Goal: Task Accomplishment & Management: Use online tool/utility

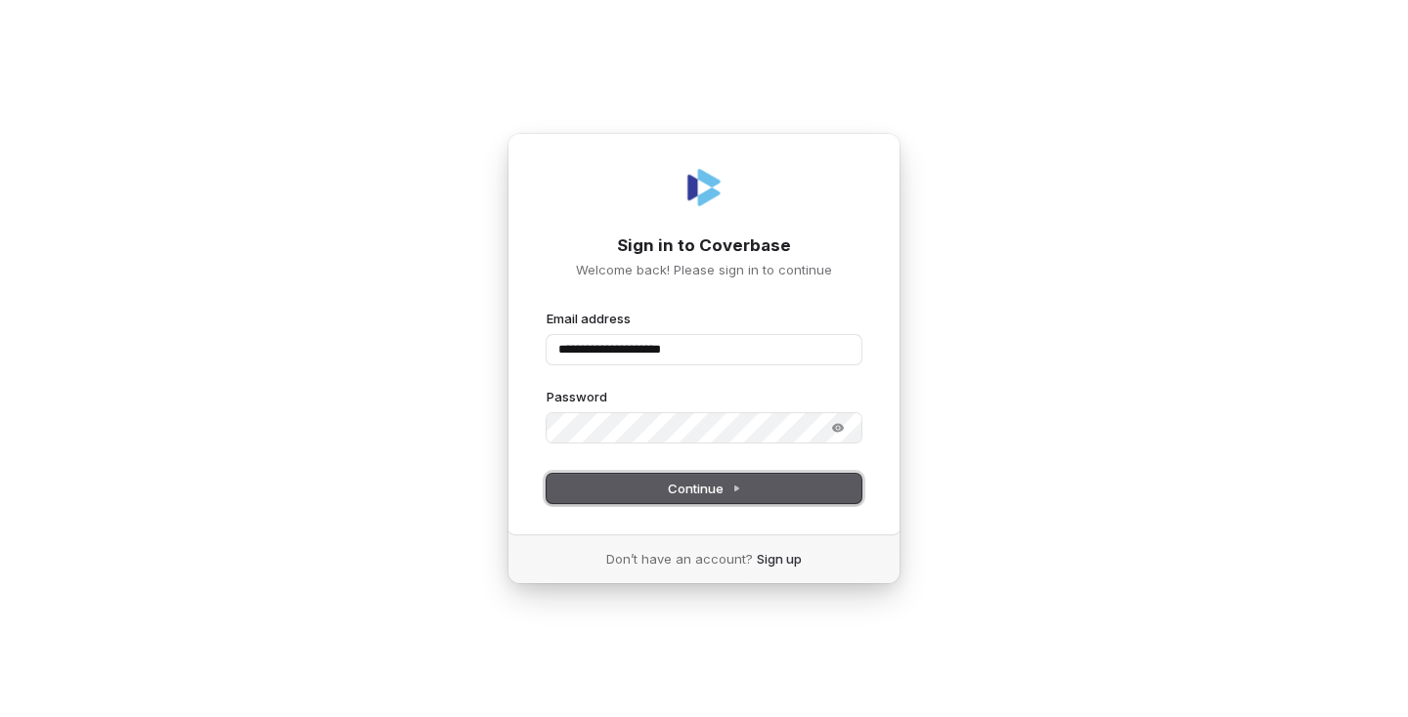
click at [734, 488] on icon at bounding box center [736, 489] width 4 height 5
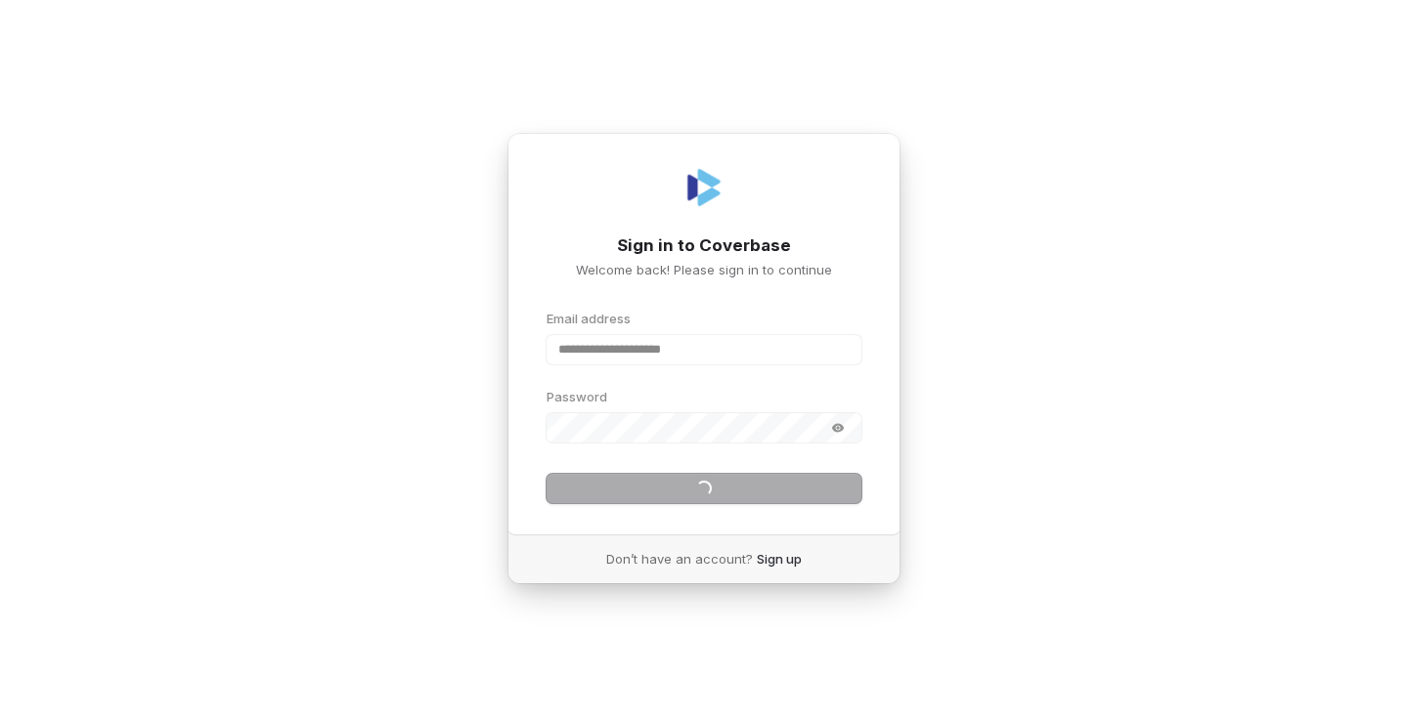
type input "**********"
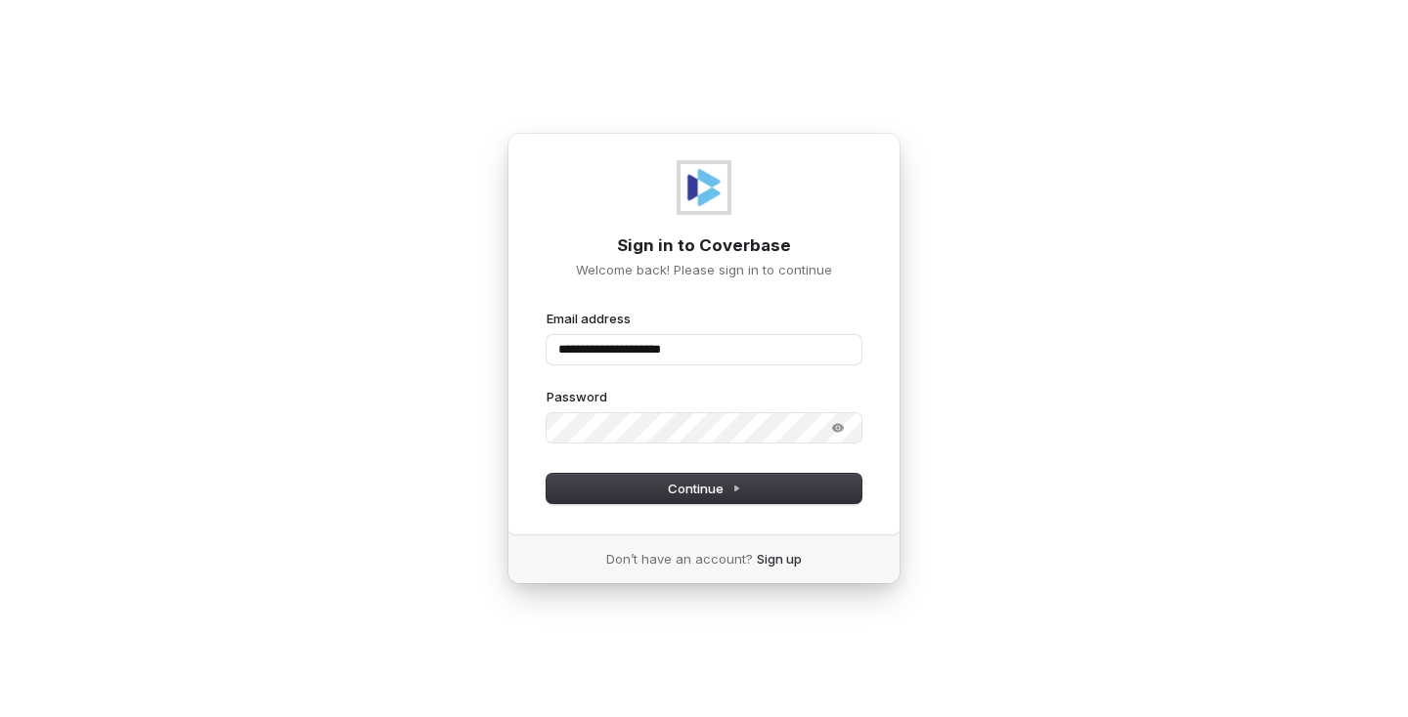
type input "**********"
click at [690, 188] on img at bounding box center [703, 187] width 47 height 47
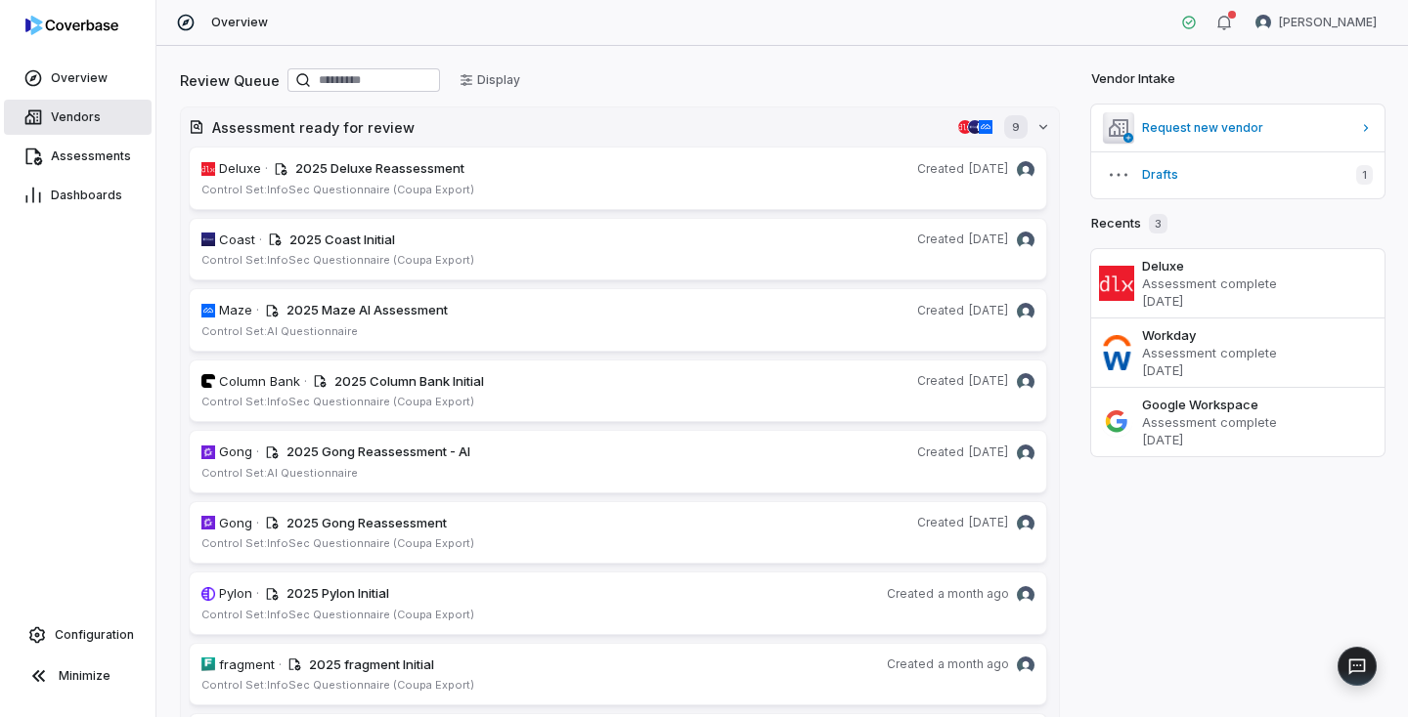
click at [81, 122] on span "Vendors" at bounding box center [76, 117] width 50 height 16
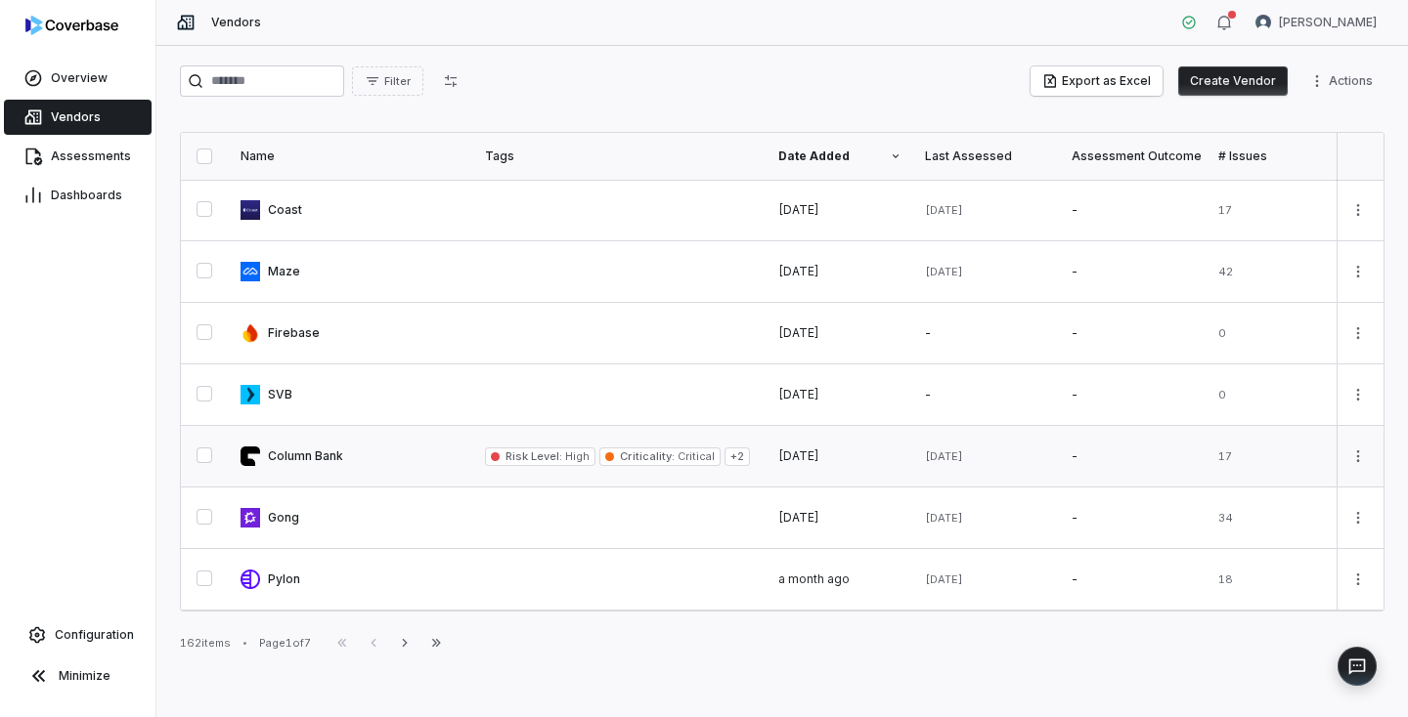
click at [314, 451] on link at bounding box center [351, 456] width 244 height 61
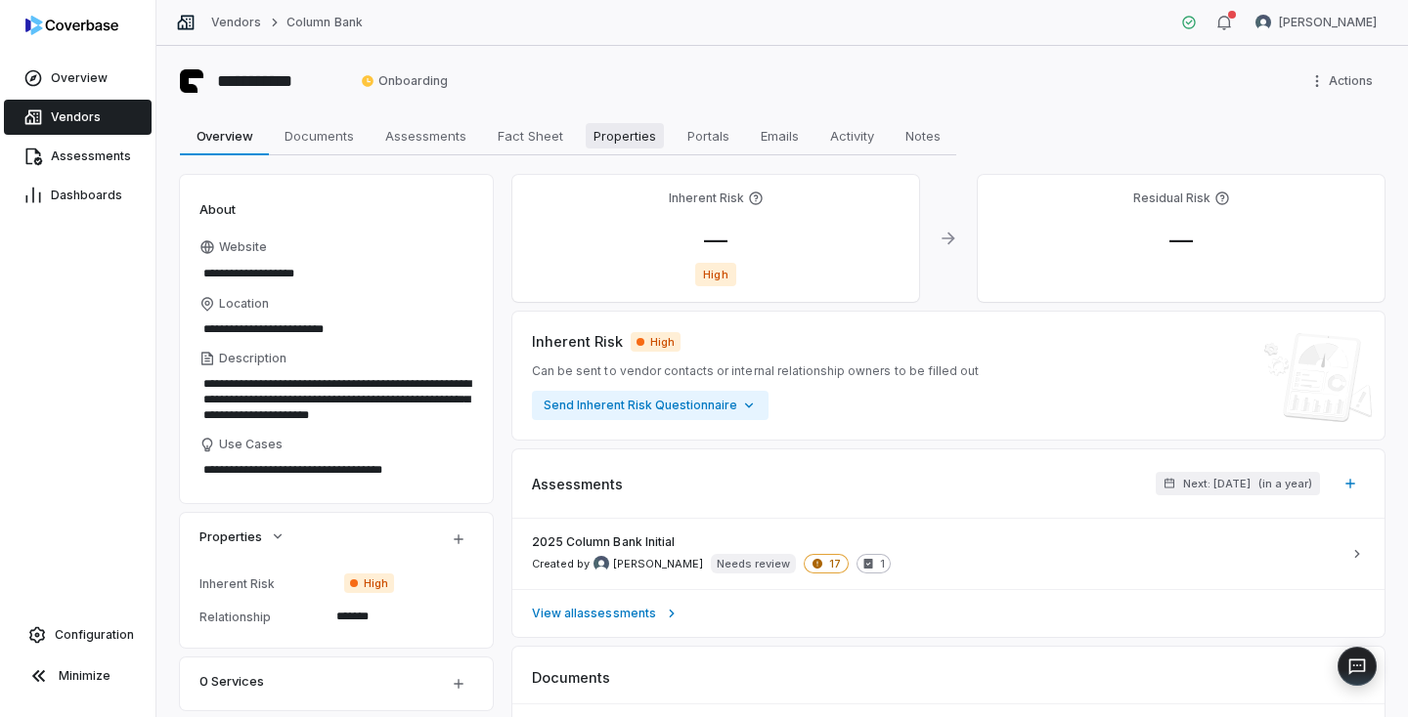
click at [637, 134] on span "Properties" at bounding box center [625, 135] width 78 height 25
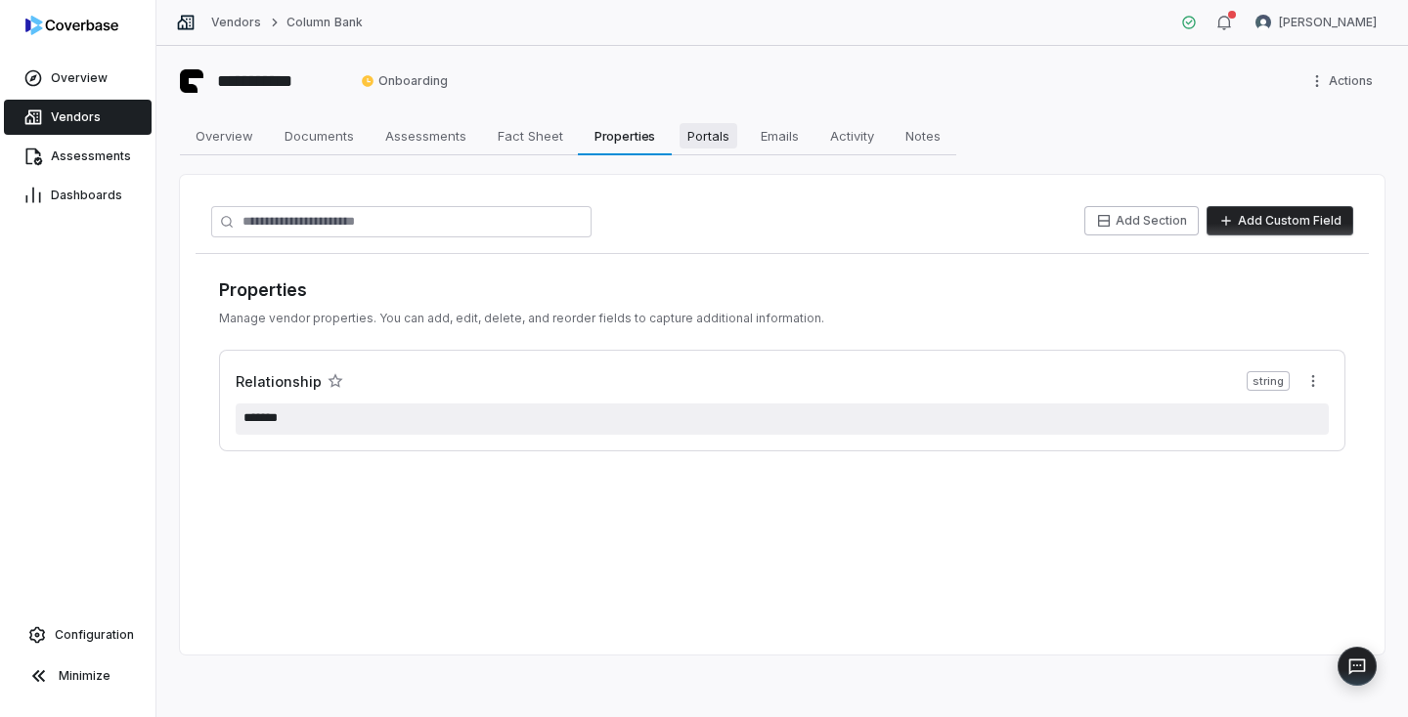
click at [702, 130] on span "Portals" at bounding box center [708, 135] width 58 height 25
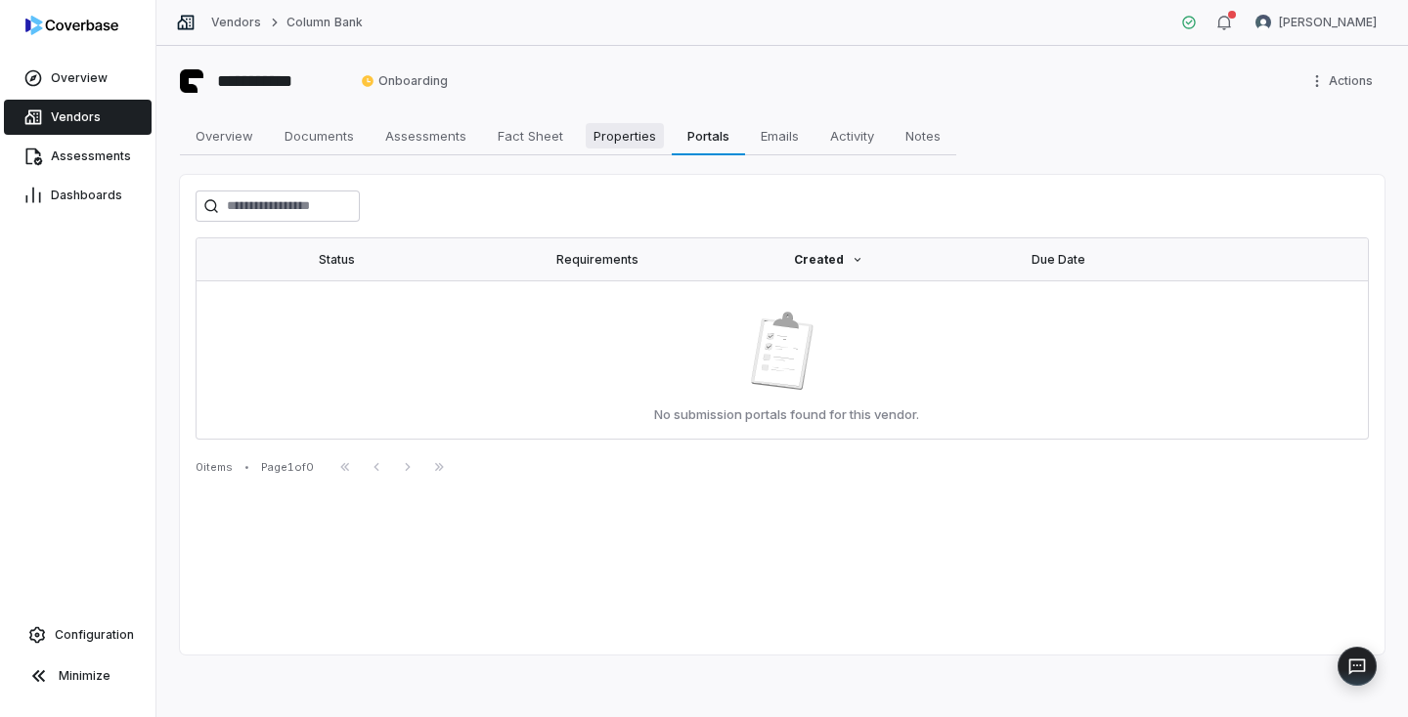
click at [616, 133] on span "Properties" at bounding box center [625, 135] width 78 height 25
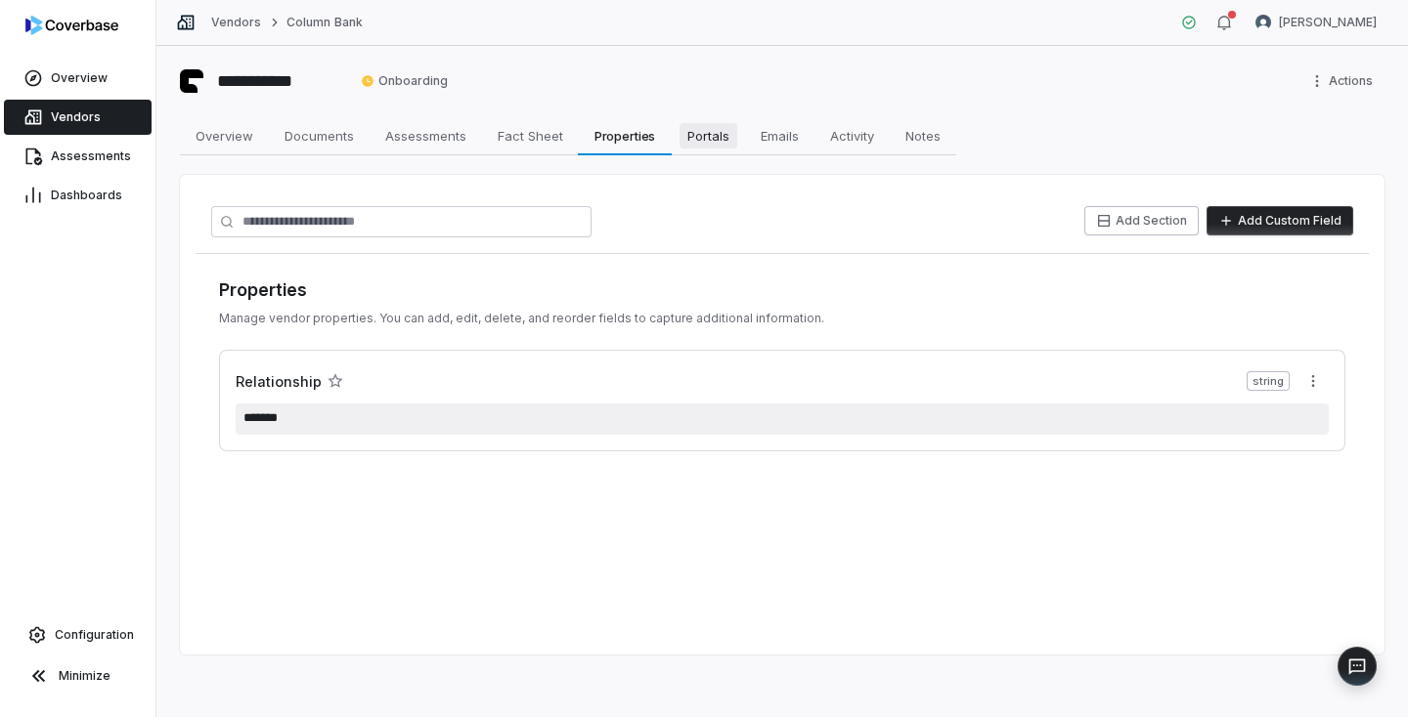
click at [738, 132] on link "Portals Portals" at bounding box center [708, 135] width 73 height 39
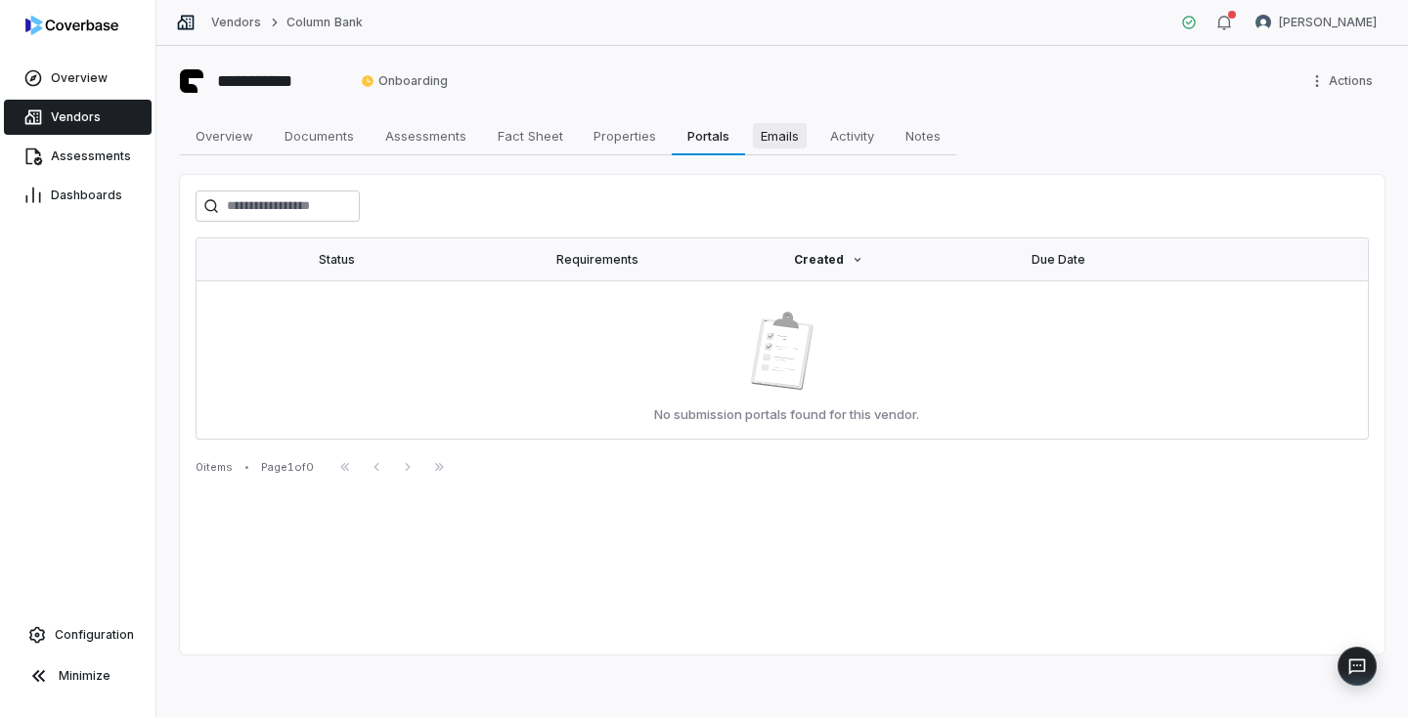
click at [768, 132] on span "Emails" at bounding box center [780, 135] width 54 height 25
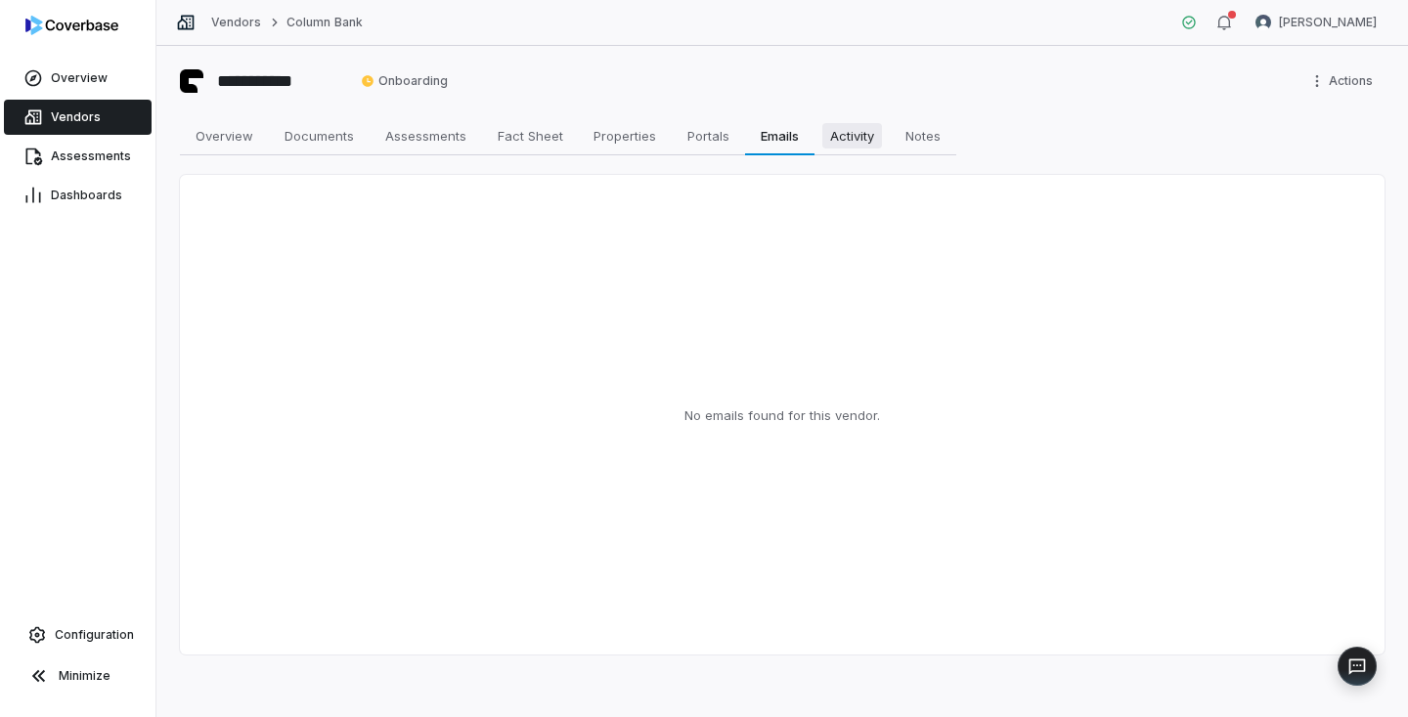
click at [826, 135] on span "Activity" at bounding box center [852, 135] width 60 height 25
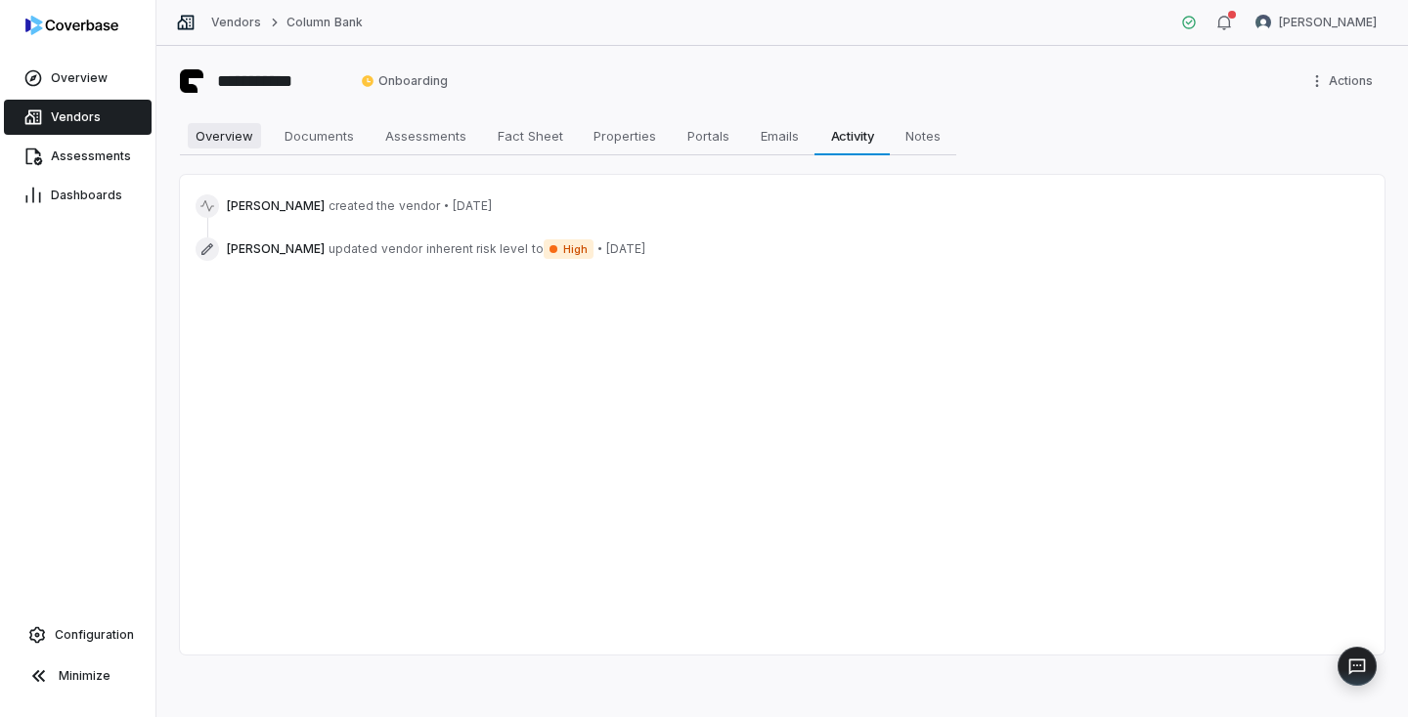
click at [239, 124] on span "Overview" at bounding box center [224, 135] width 73 height 25
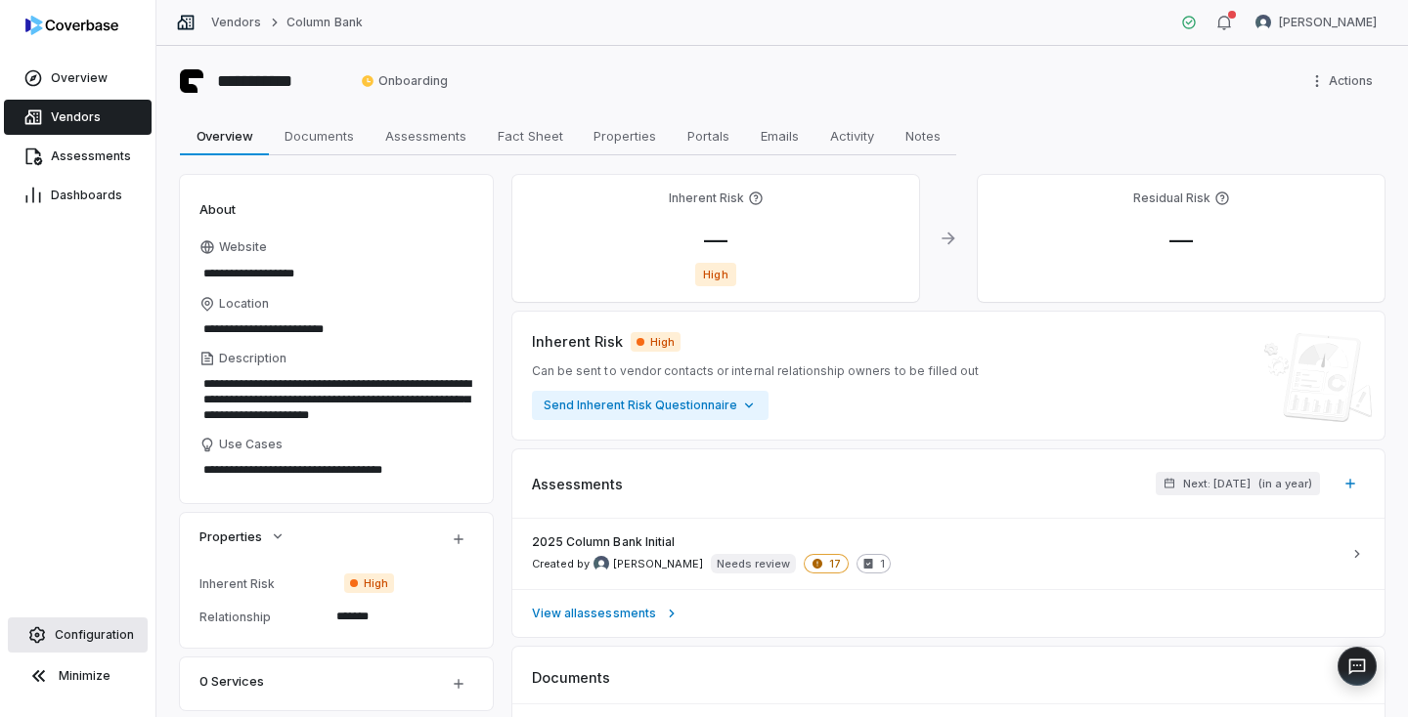
click at [95, 645] on link "Configuration" at bounding box center [78, 635] width 140 height 35
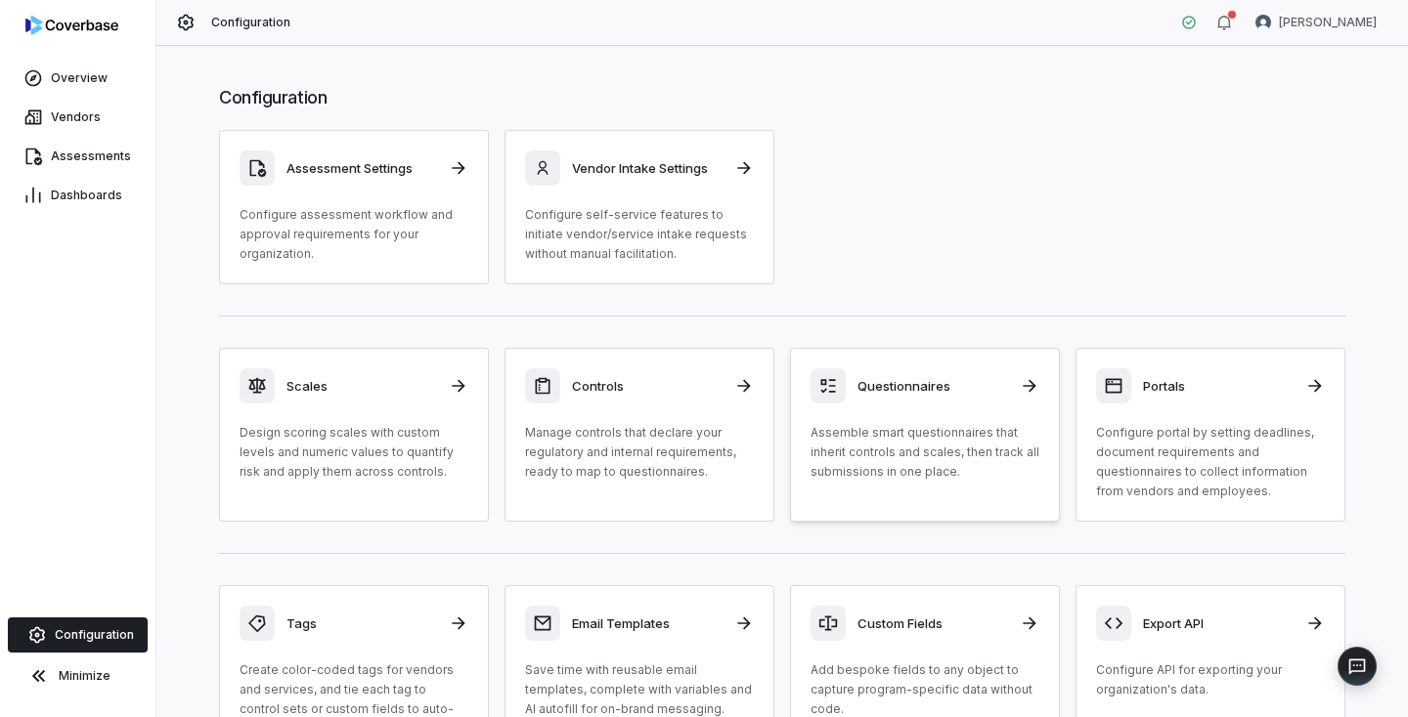
scroll to position [124, 0]
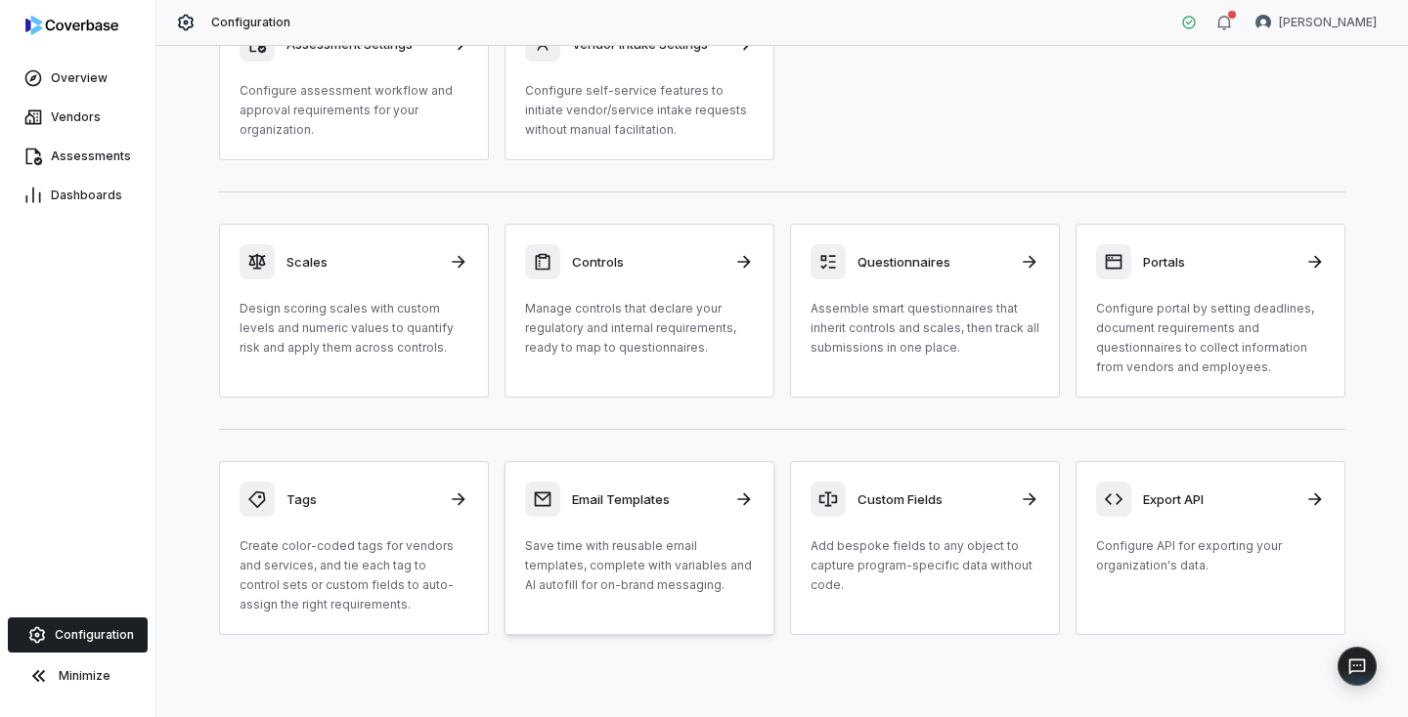
click at [627, 539] on p "Save time with reusable email templates, complete with variables and AI autofil…" at bounding box center [639, 566] width 229 height 59
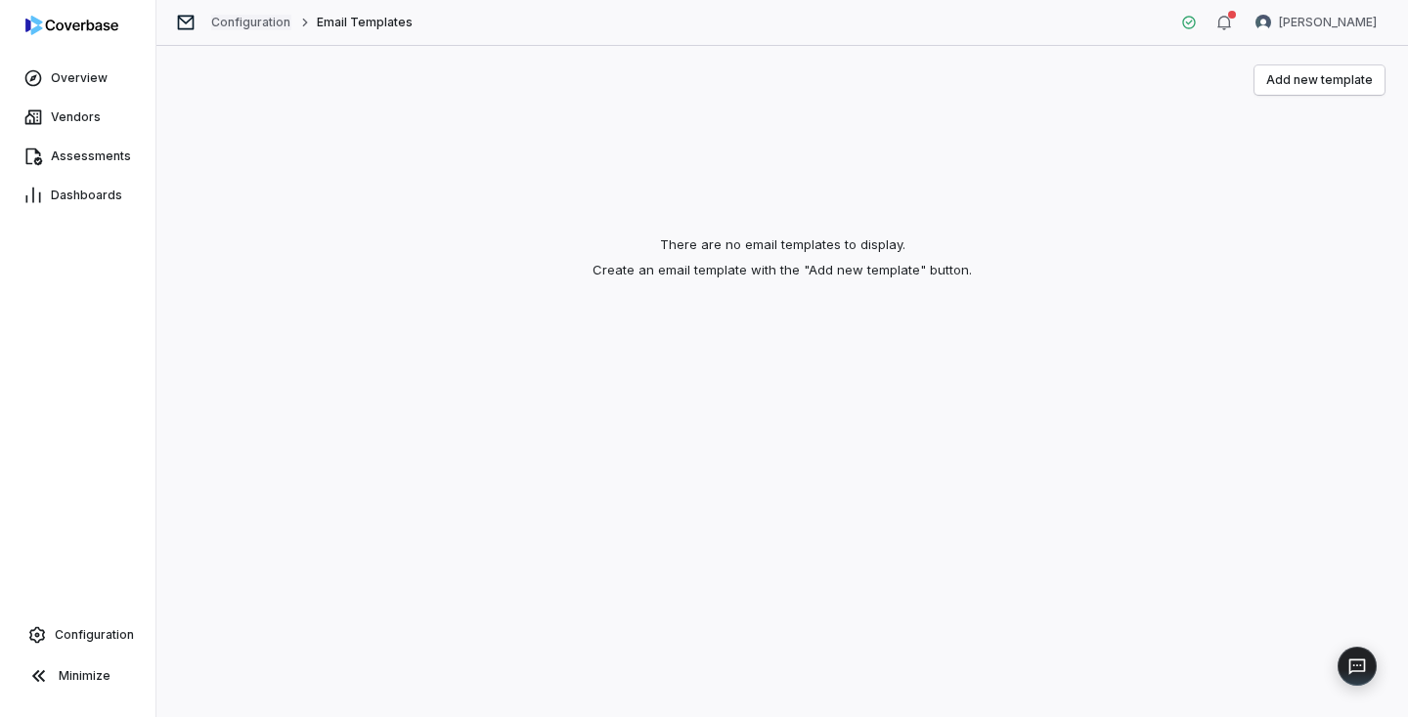
click at [248, 24] on link "Configuration" at bounding box center [251, 23] width 80 height 16
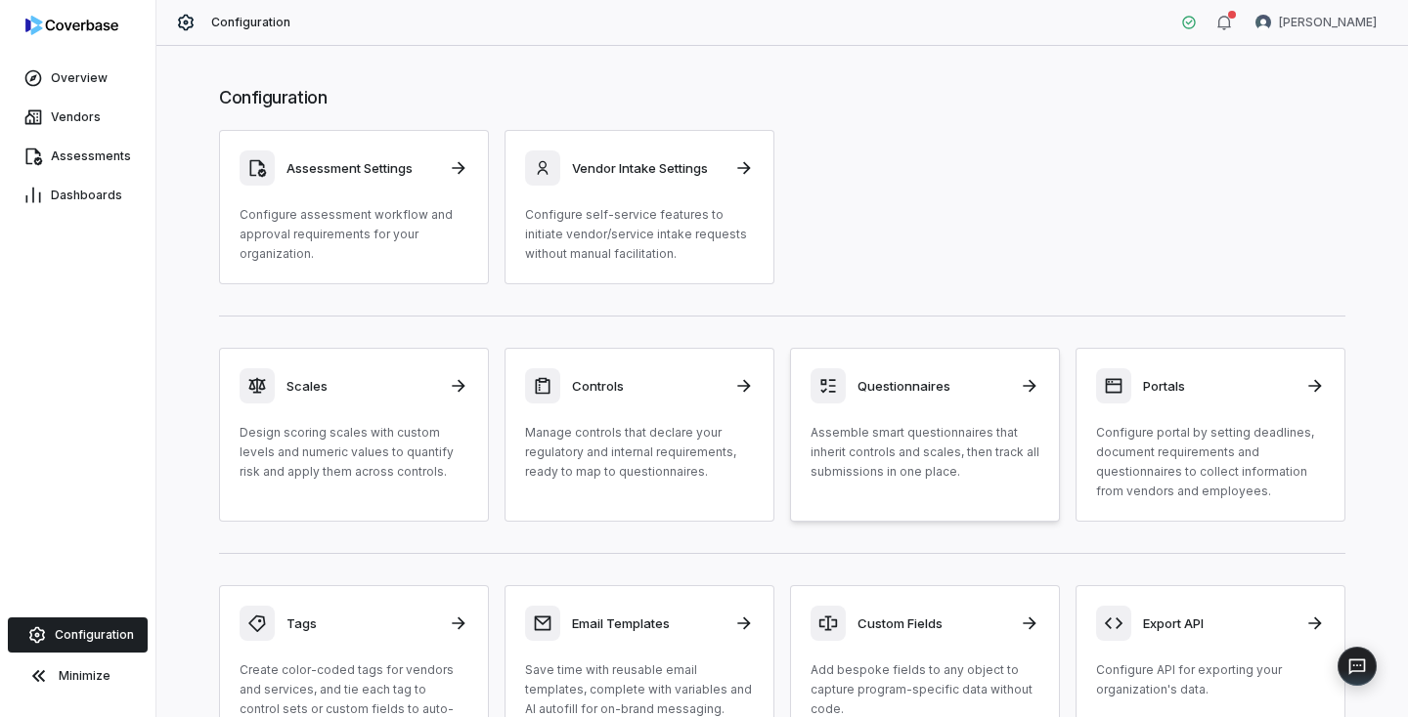
click at [946, 430] on p "Assemble smart questionnaires that inherit controls and scales, then track all …" at bounding box center [924, 452] width 229 height 59
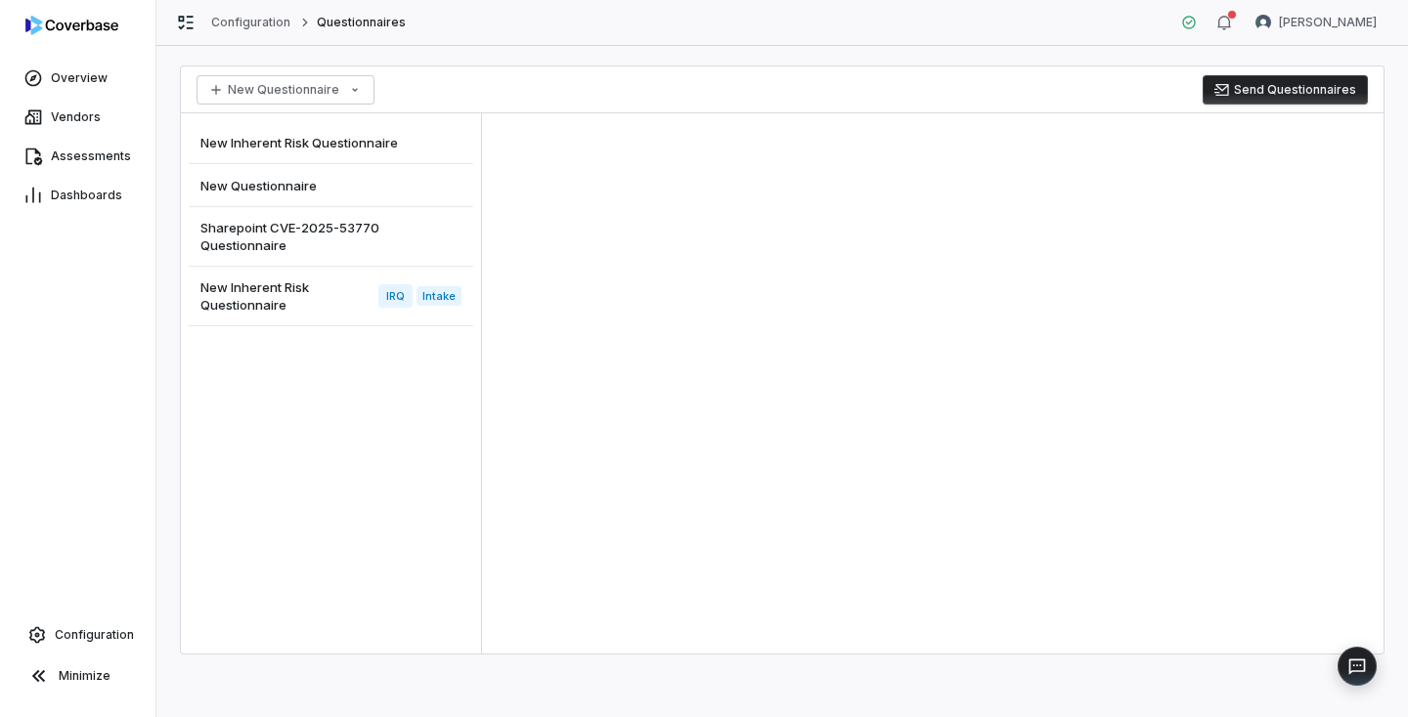
click at [285, 224] on span "Sharepoint CVE-2025-53770 Questionnaire" at bounding box center [326, 236] width 253 height 35
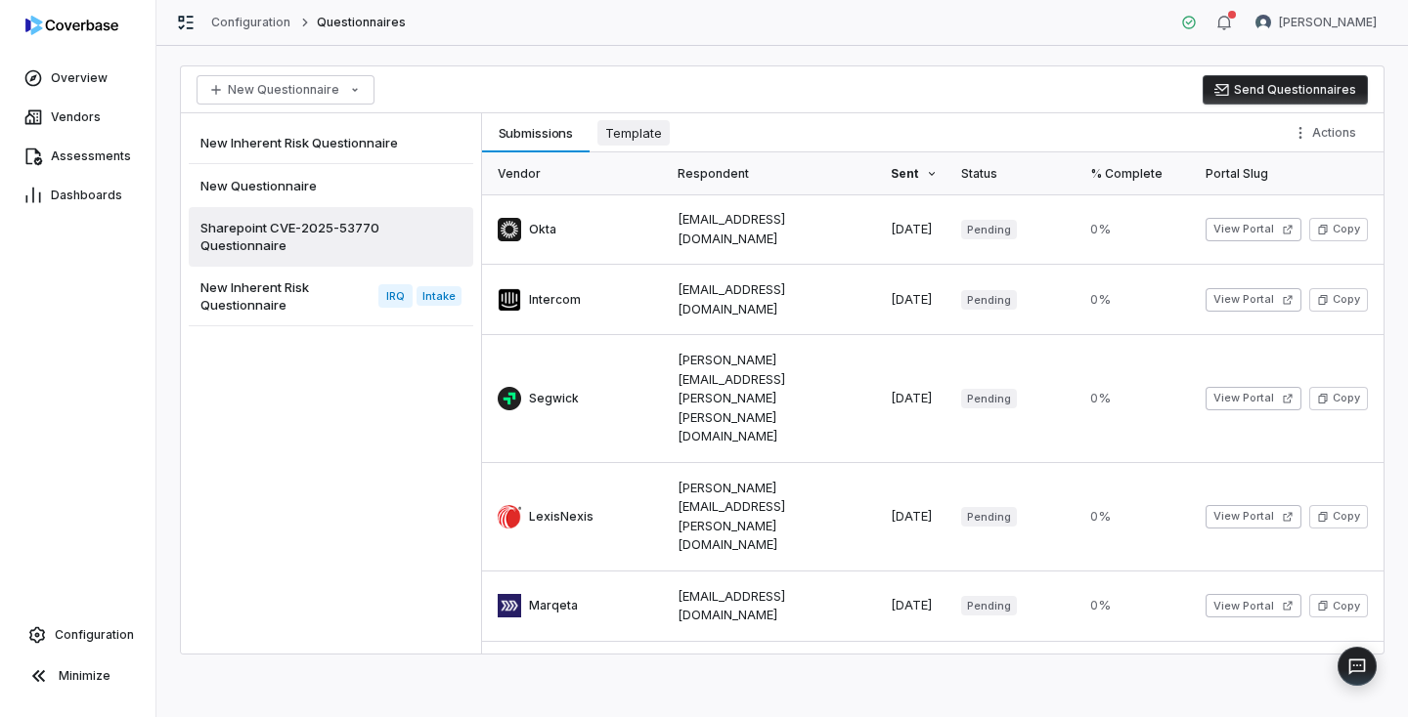
click at [611, 139] on span "Template" at bounding box center [633, 132] width 72 height 25
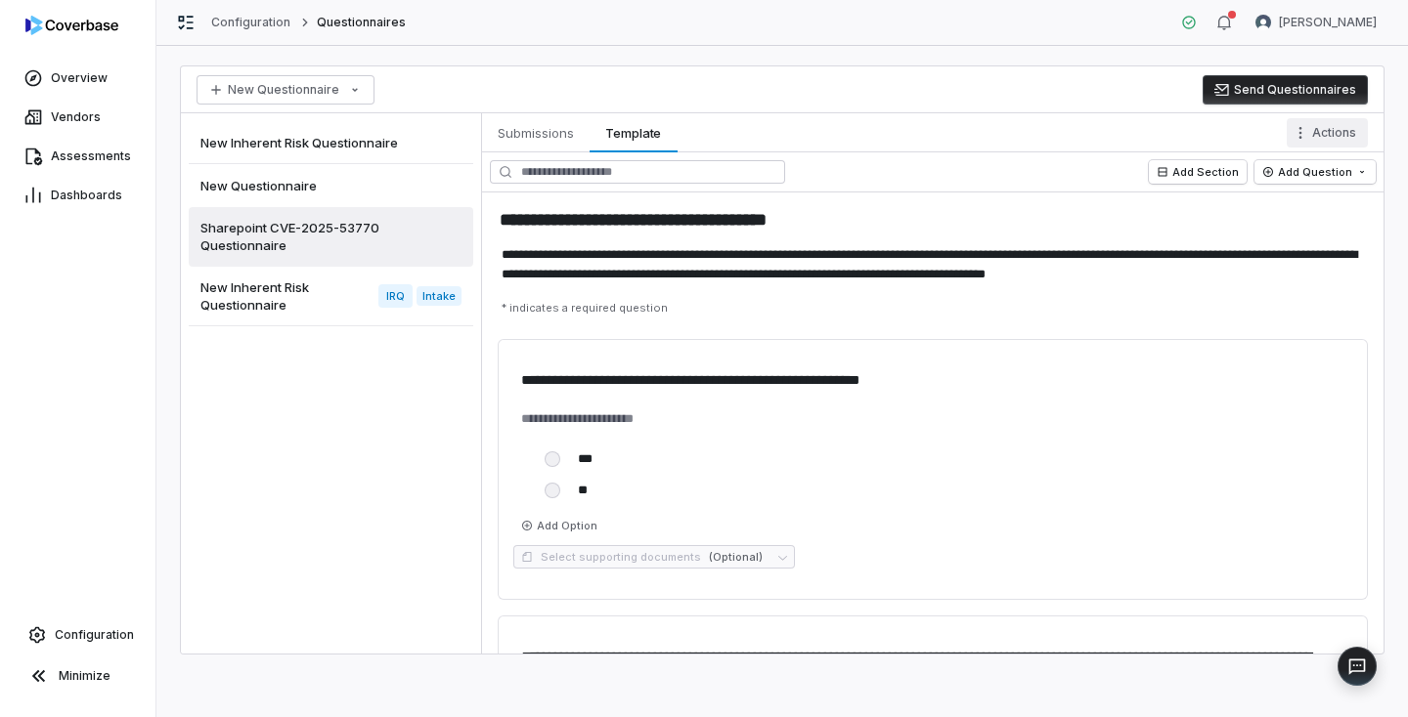
click at [1346, 137] on html "**********" at bounding box center [704, 358] width 1408 height 717
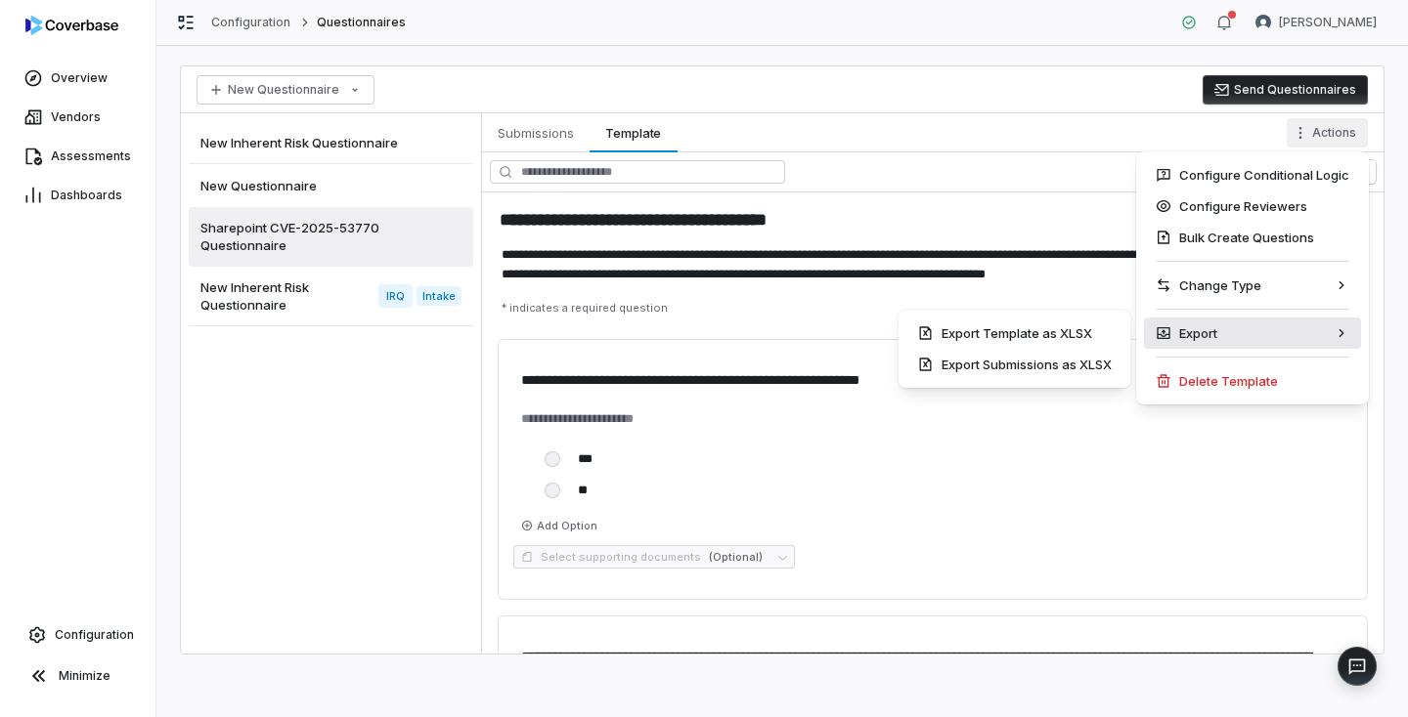
click at [1276, 340] on div "Export" at bounding box center [1252, 333] width 217 height 31
click at [397, 370] on html "**********" at bounding box center [704, 358] width 1408 height 717
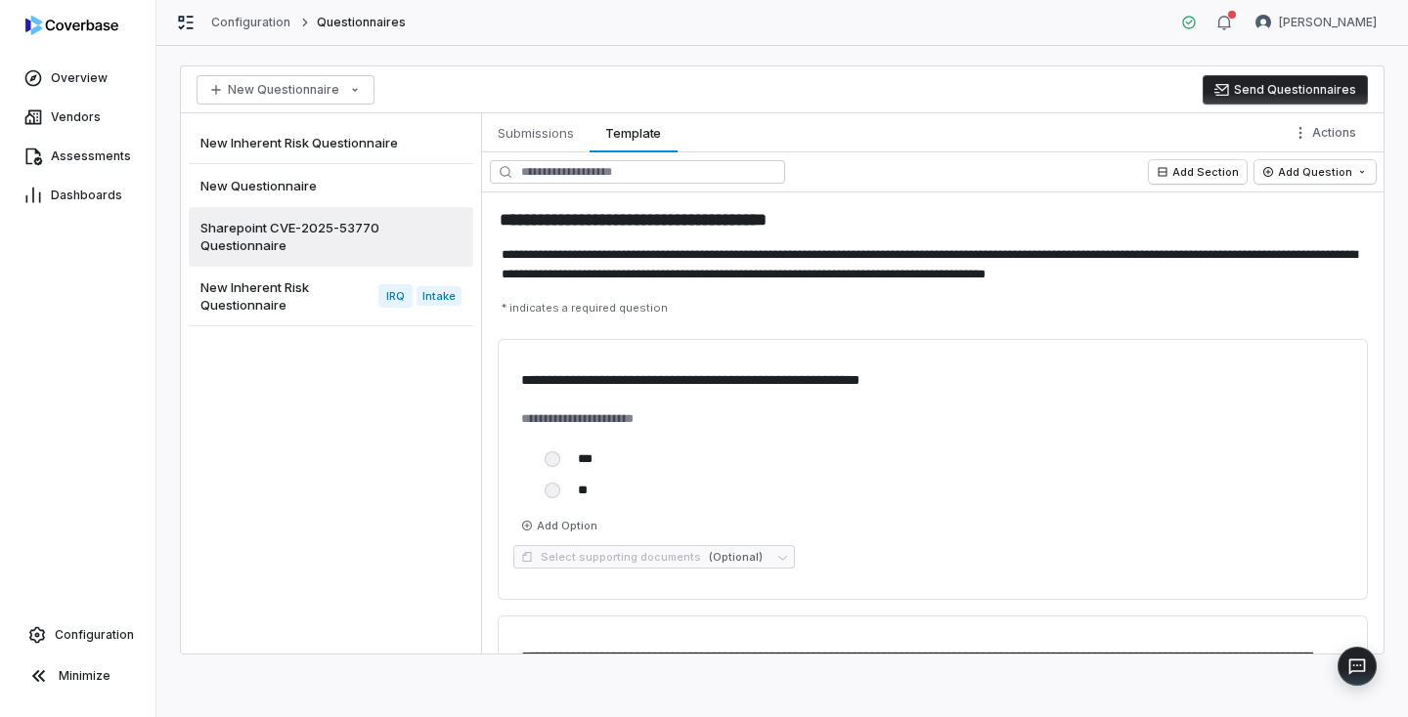
click at [422, 242] on span "Sharepoint CVE-2025-53770 Questionnaire" at bounding box center [326, 236] width 253 height 35
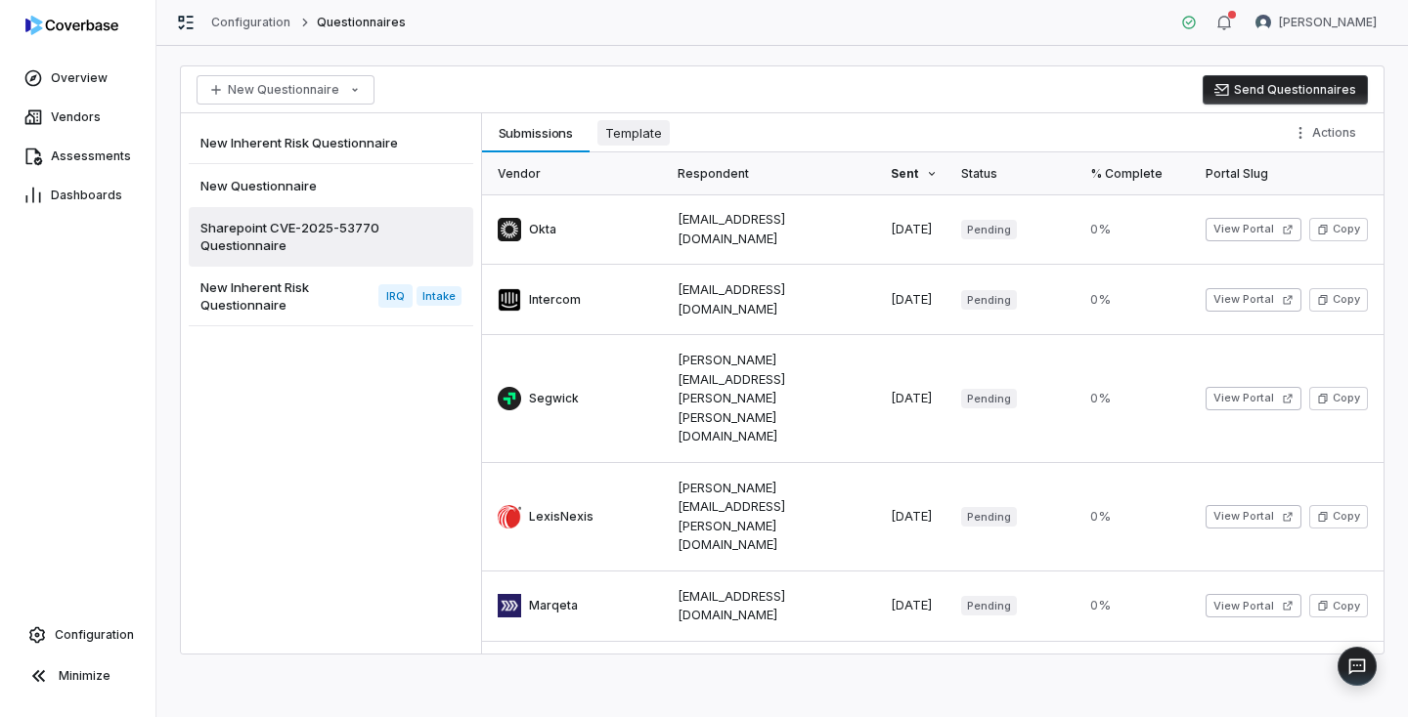
click at [641, 121] on span "Template" at bounding box center [633, 132] width 72 height 25
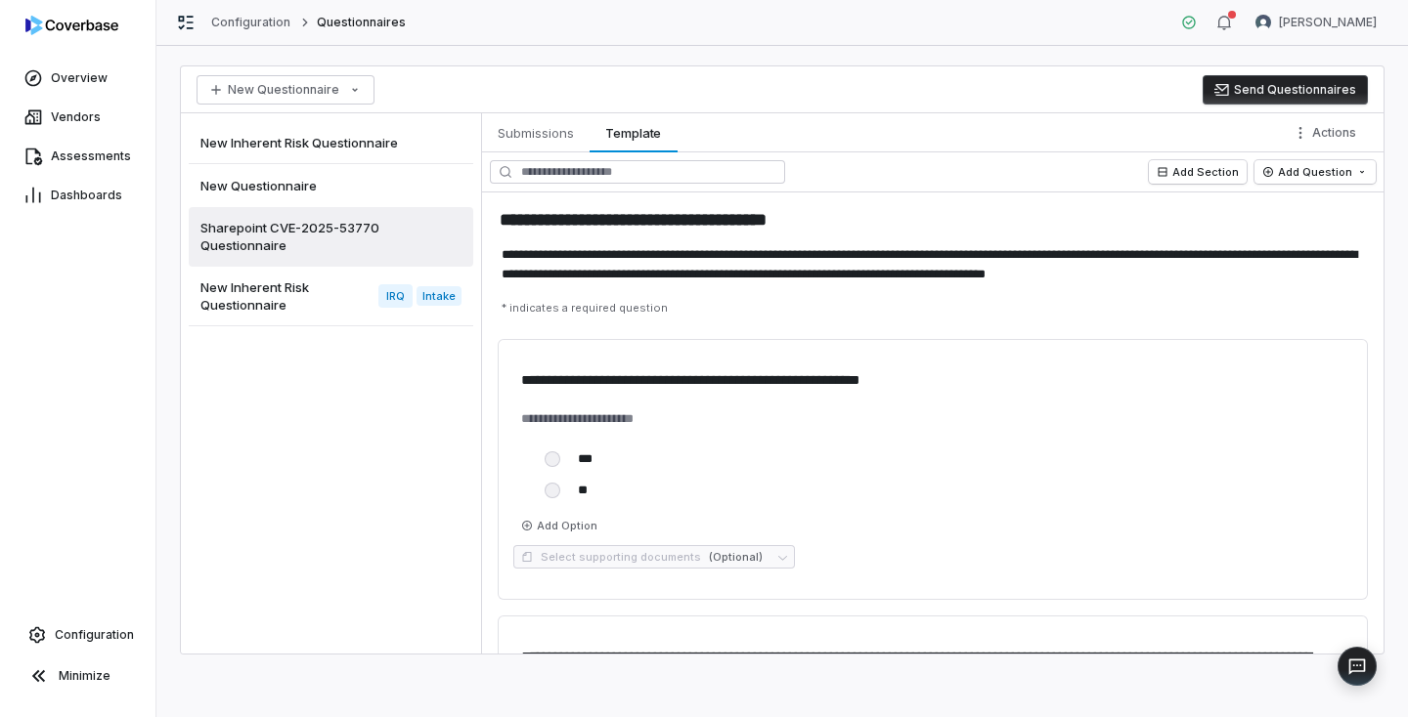
click at [1329, 151] on div "Actions" at bounding box center [1334, 132] width 97 height 39
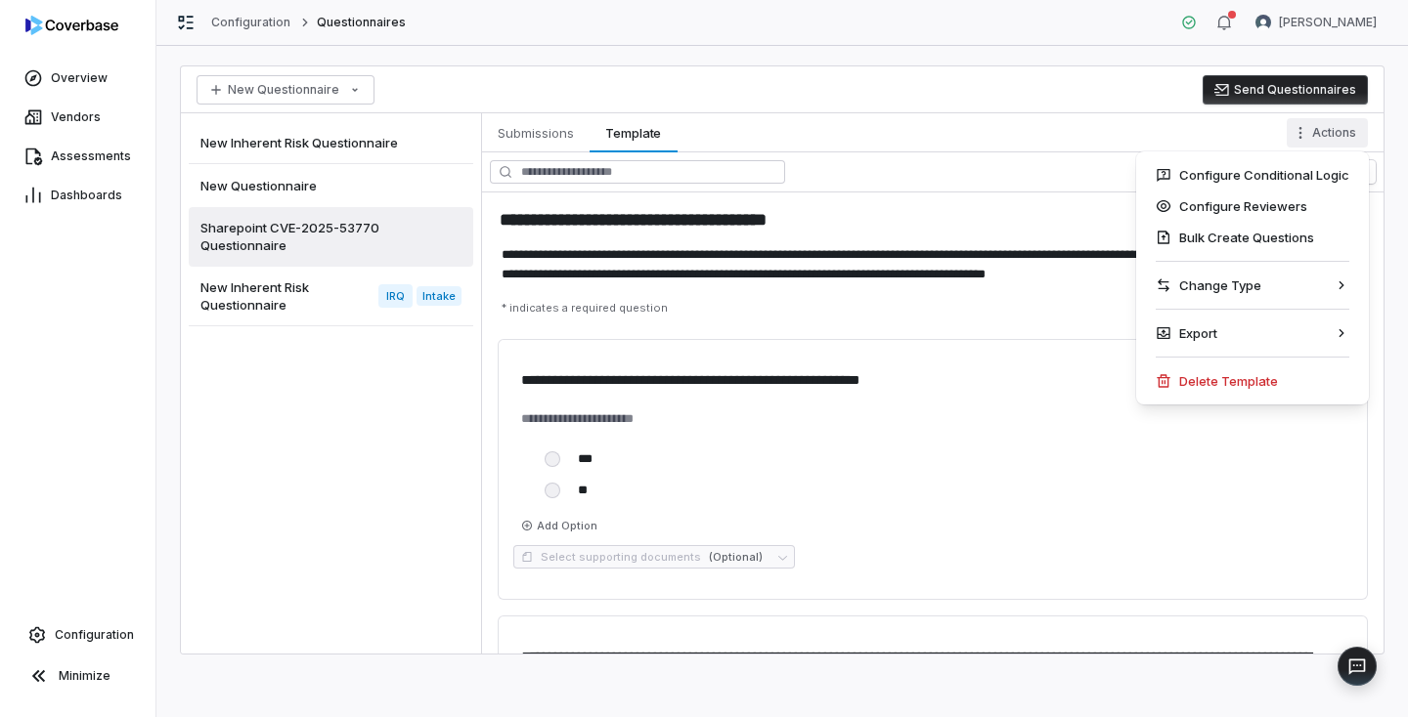
click at [1330, 138] on html "**********" at bounding box center [704, 358] width 1408 height 717
type textarea "*"
